Goal: Navigation & Orientation: Find specific page/section

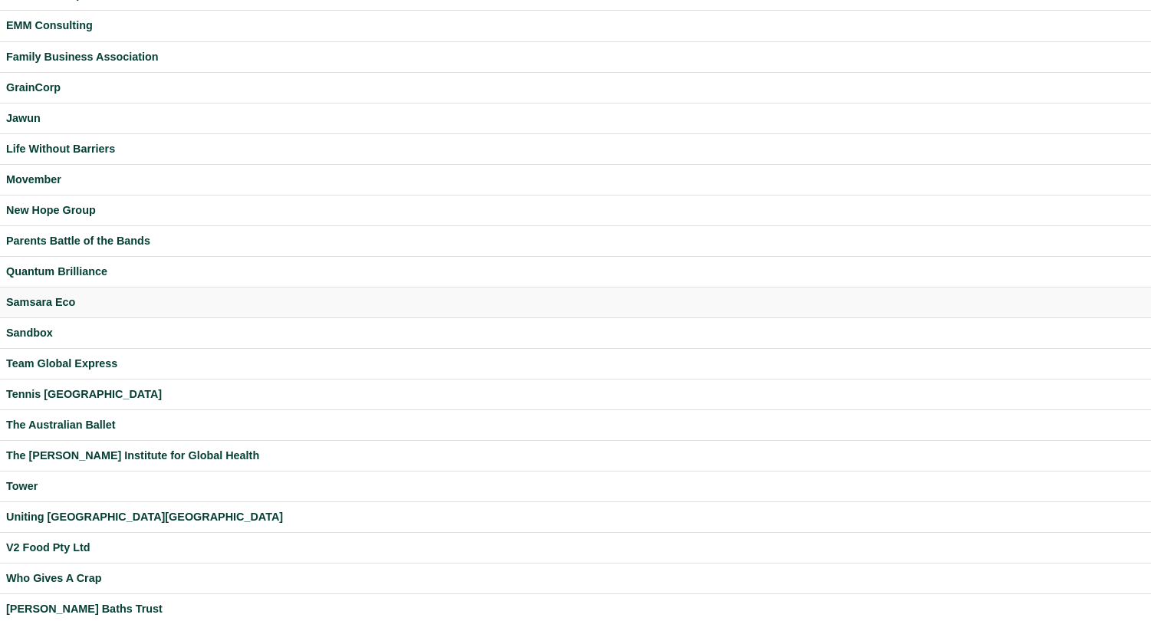
scroll to position [295, 0]
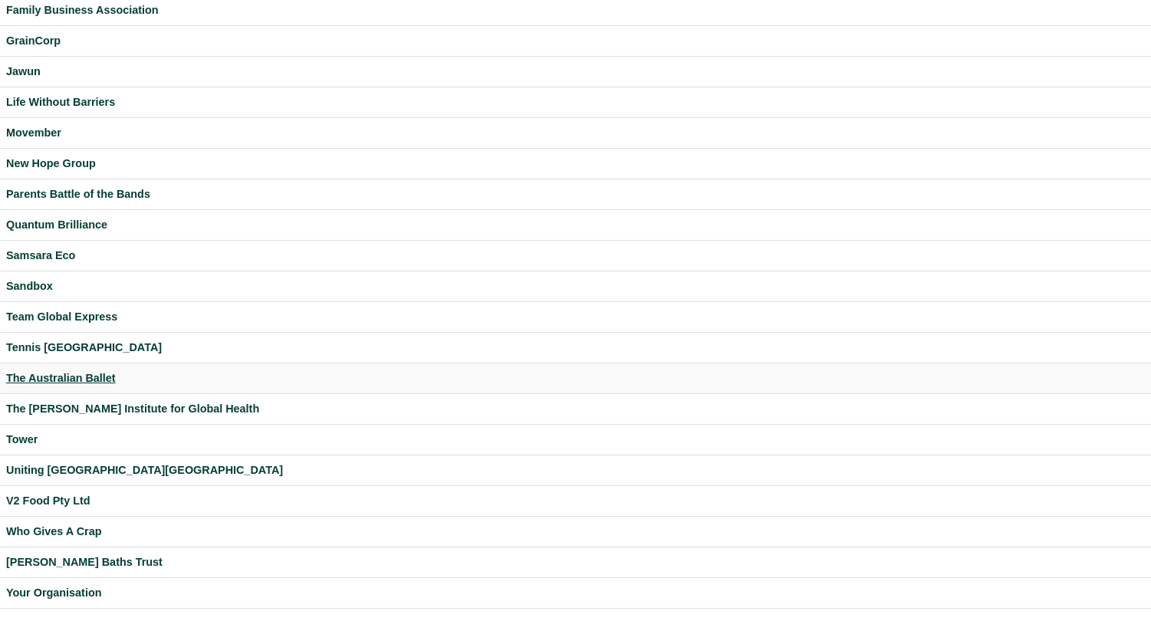
click at [64, 374] on div "The Australian Ballet" at bounding box center [575, 379] width 1139 height 18
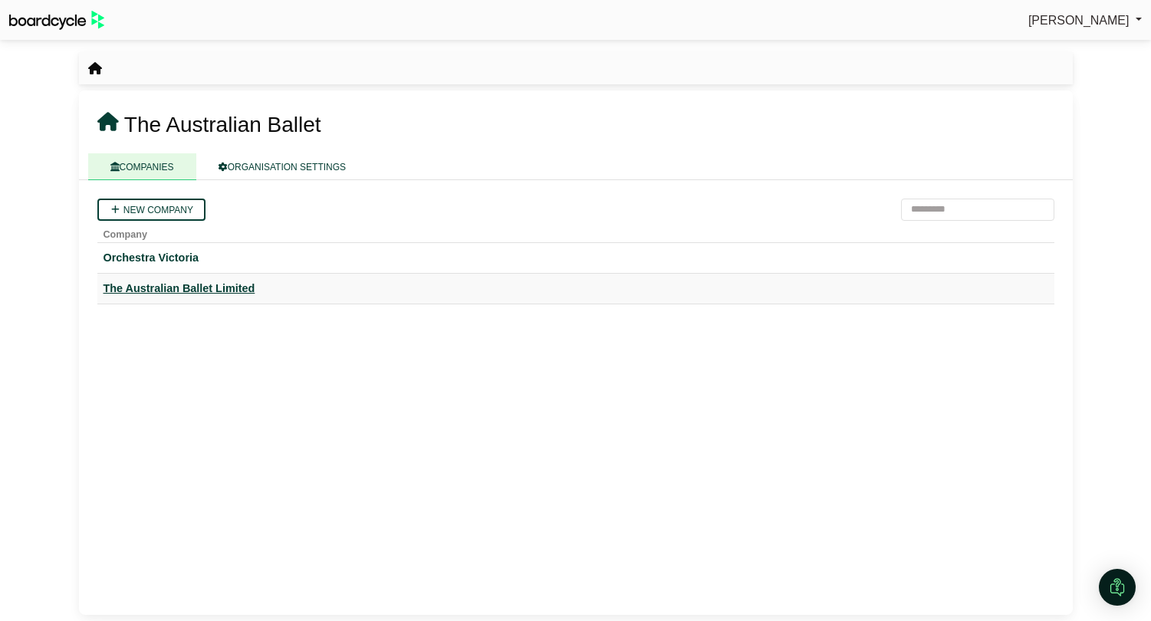
click at [192, 286] on div "The Australian Ballet Limited" at bounding box center [576, 289] width 945 height 18
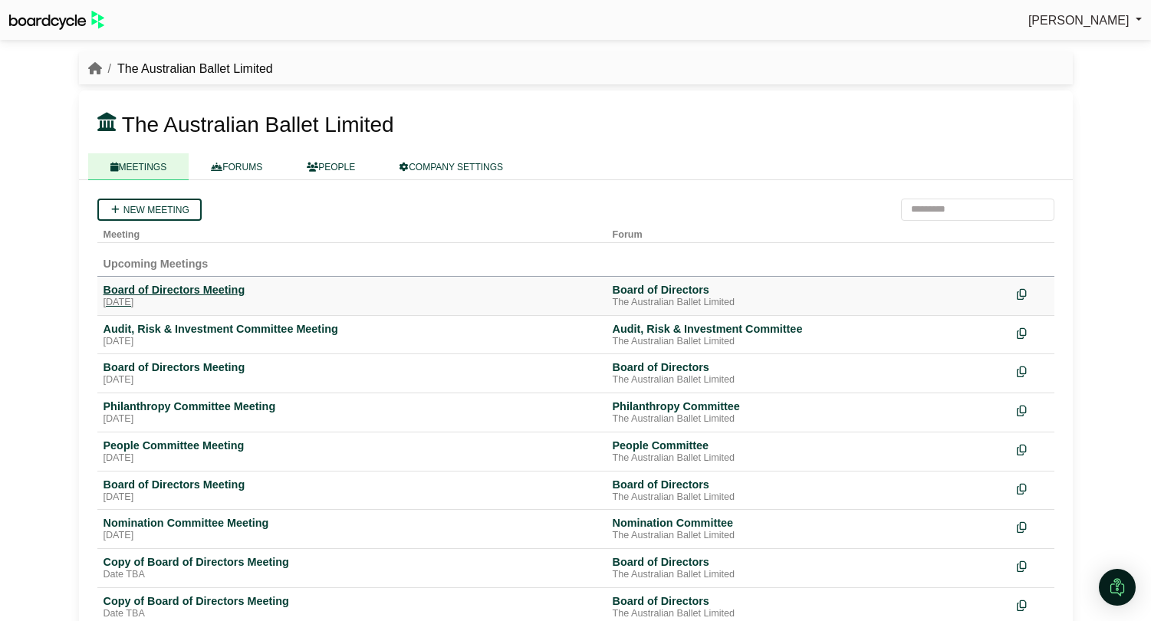
click at [191, 301] on div "[DATE]" at bounding box center [352, 303] width 497 height 12
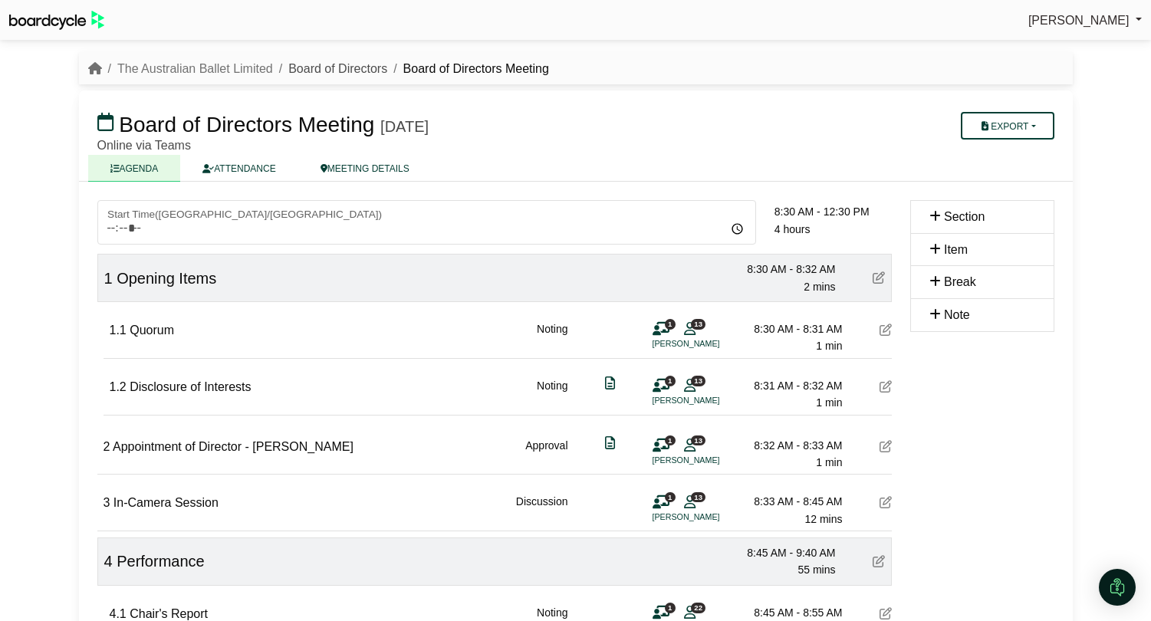
click at [312, 67] on link "Board of Directors" at bounding box center [337, 68] width 99 height 13
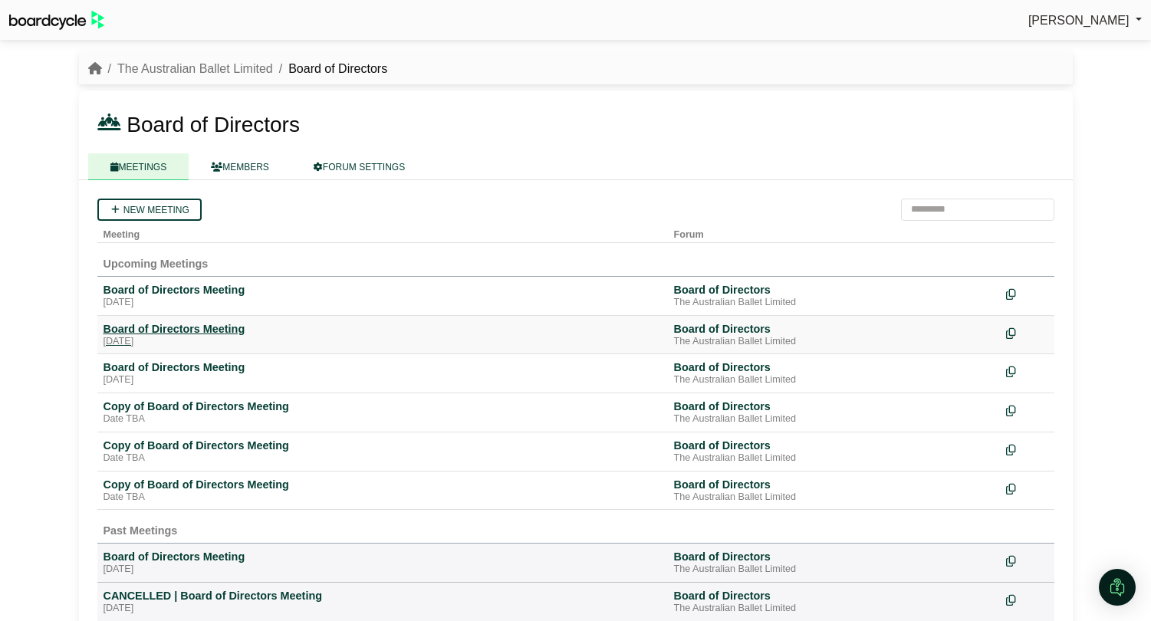
click at [198, 341] on div "[DATE]" at bounding box center [383, 342] width 558 height 12
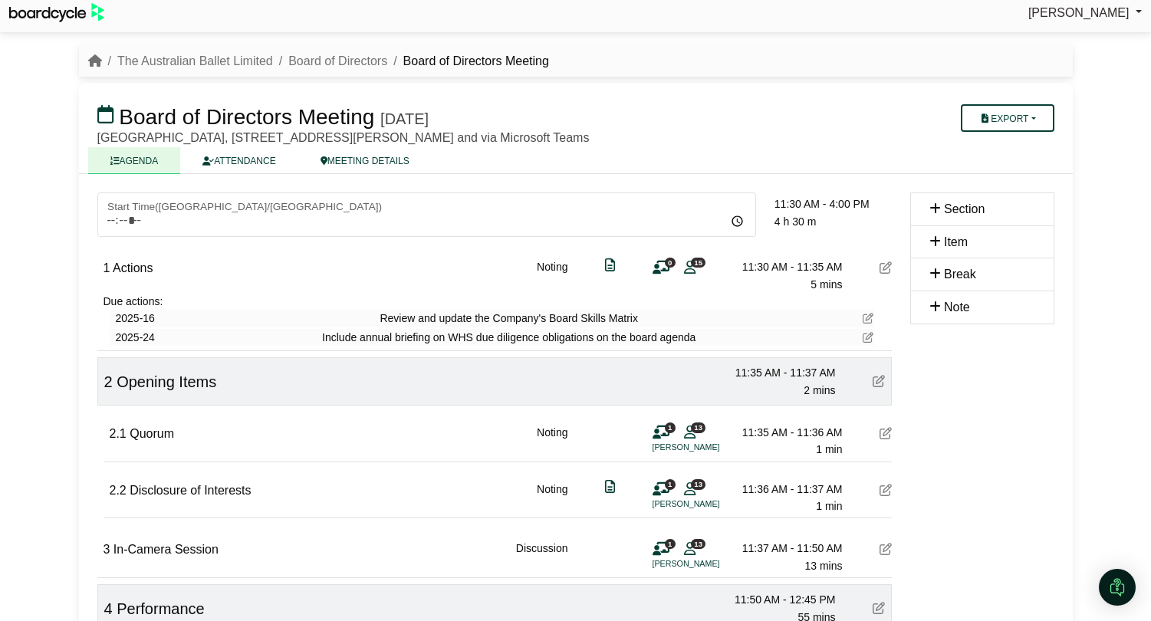
scroll to position [7, 0]
click at [320, 65] on link "Board of Directors" at bounding box center [337, 61] width 99 height 13
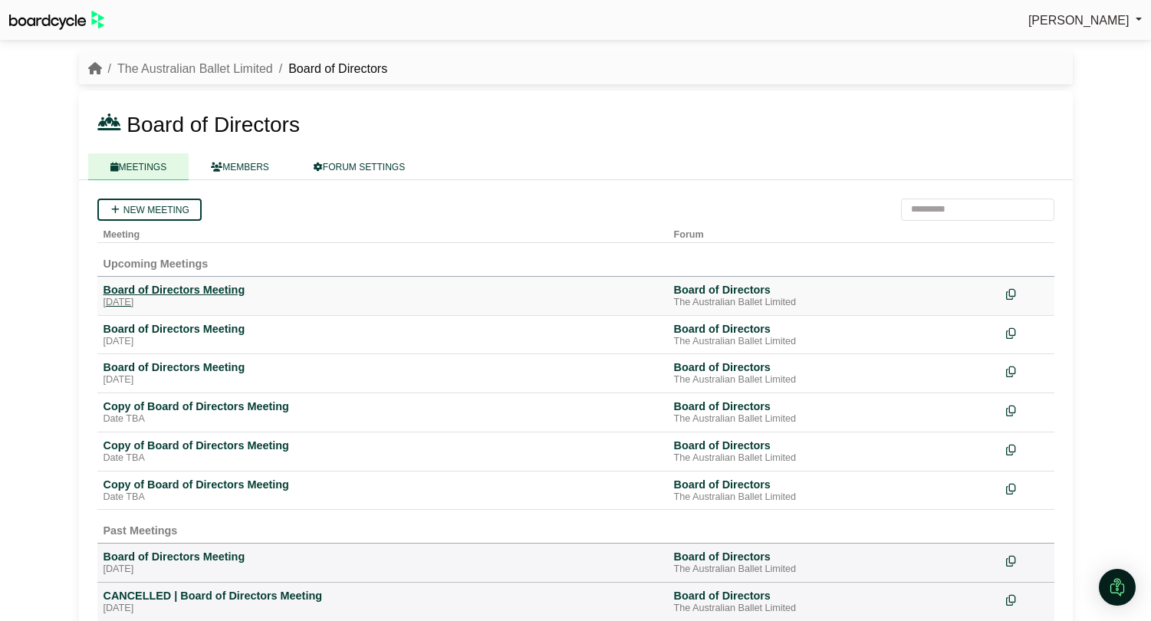
click at [150, 301] on div "[DATE]" at bounding box center [383, 303] width 558 height 12
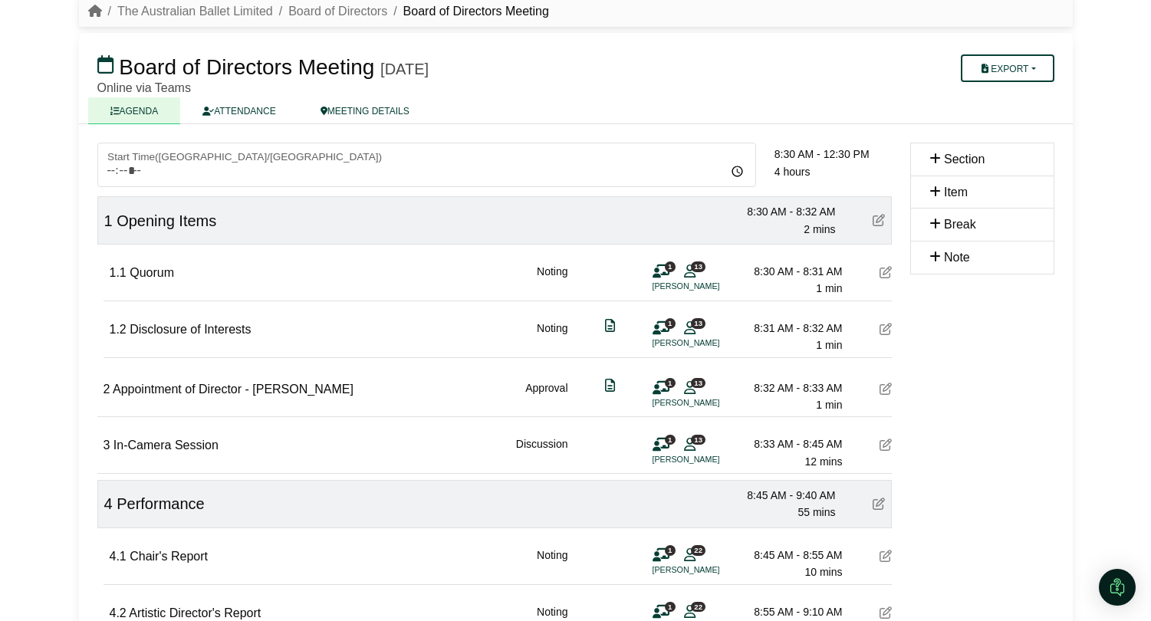
scroll to position [56, 0]
